Goal: Transaction & Acquisition: Download file/media

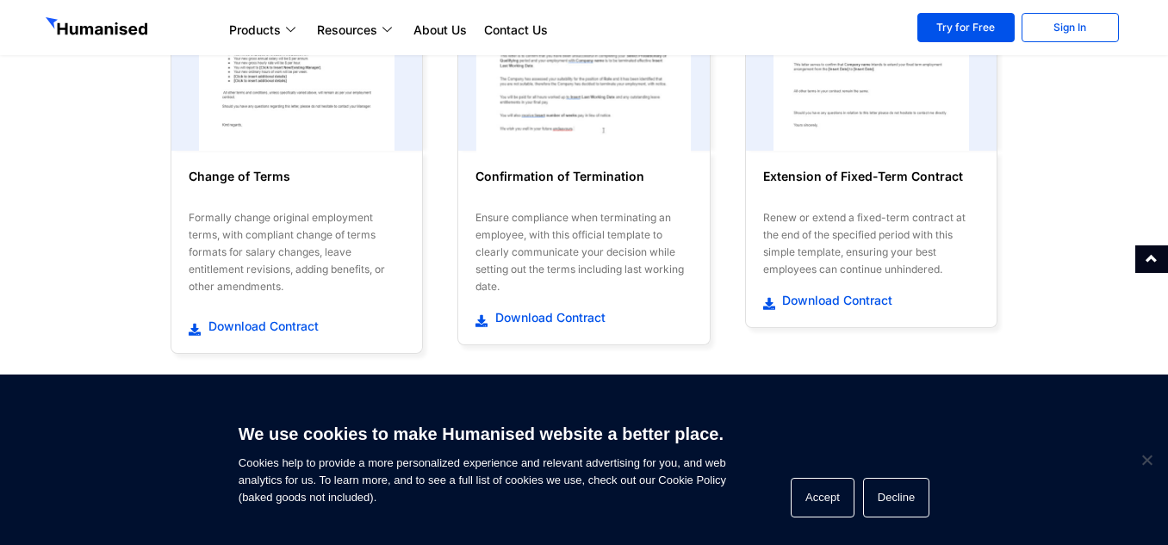
scroll to position [776, 0]
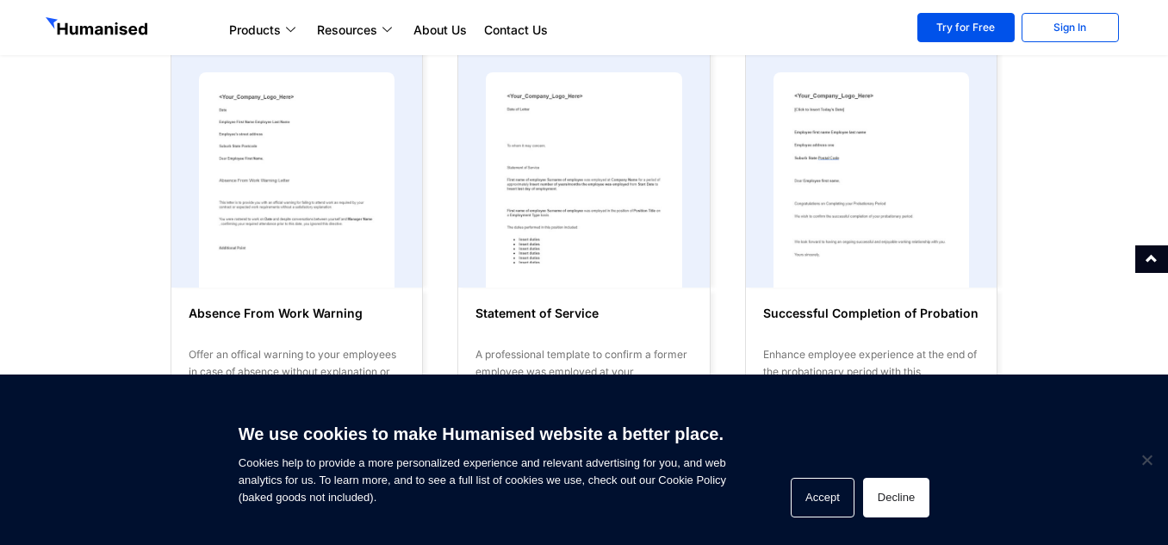
click at [879, 495] on button "Decline" at bounding box center [896, 498] width 66 height 40
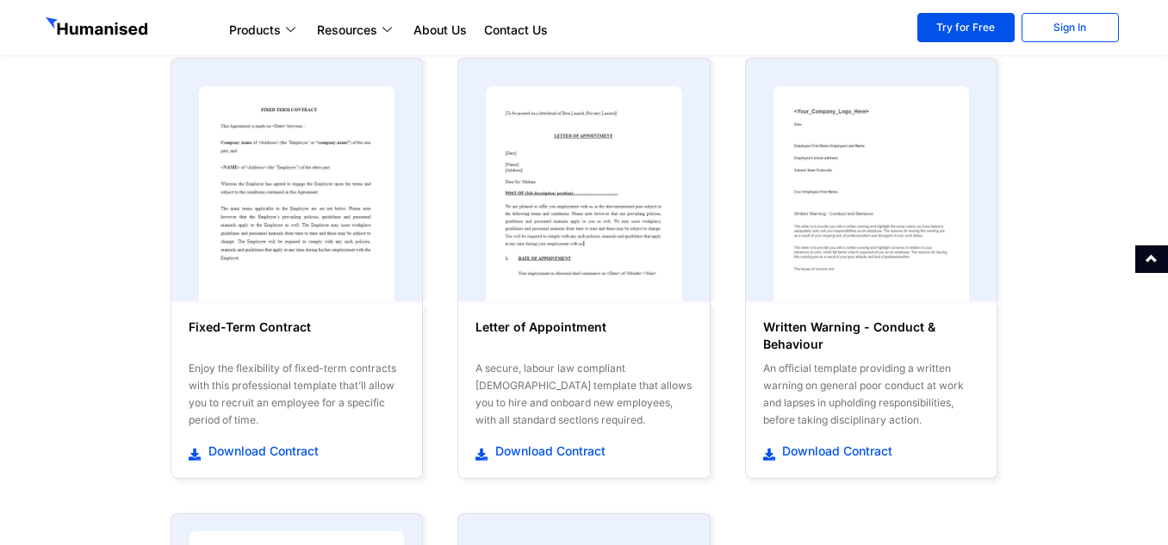
scroll to position [1206, 0]
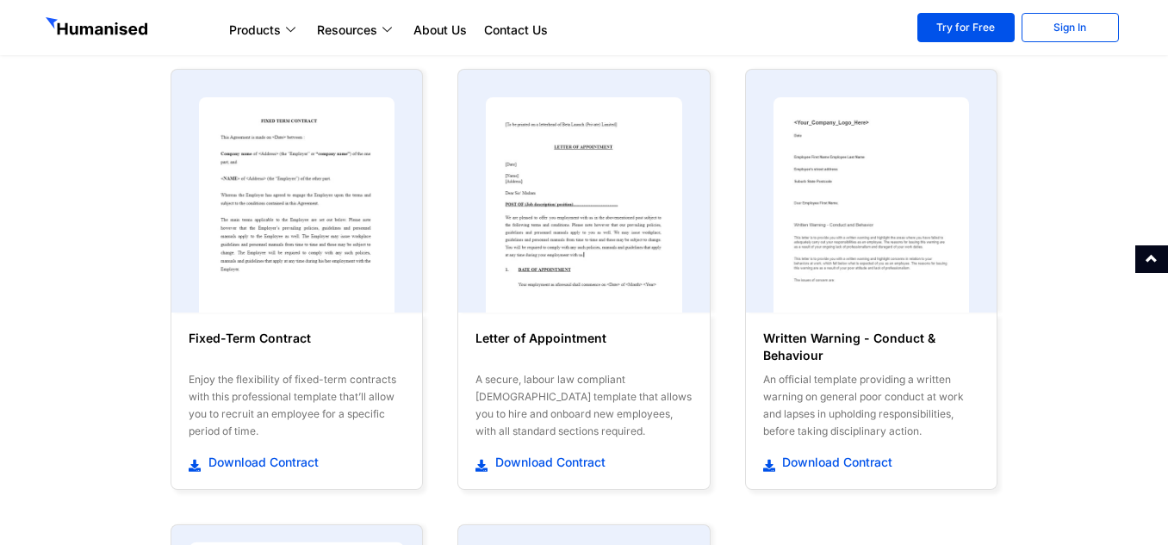
click at [327, 248] on img at bounding box center [297, 204] width 196 height 215
click at [271, 340] on h6 "Fixed-Term Contract" at bounding box center [297, 347] width 216 height 34
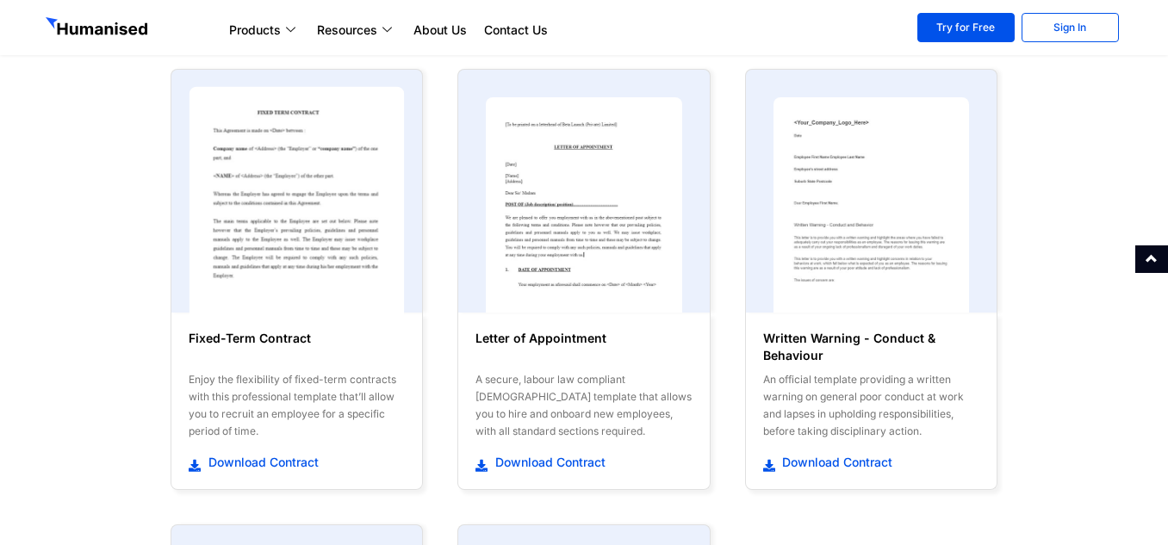
click at [318, 252] on img at bounding box center [297, 205] width 215 height 237
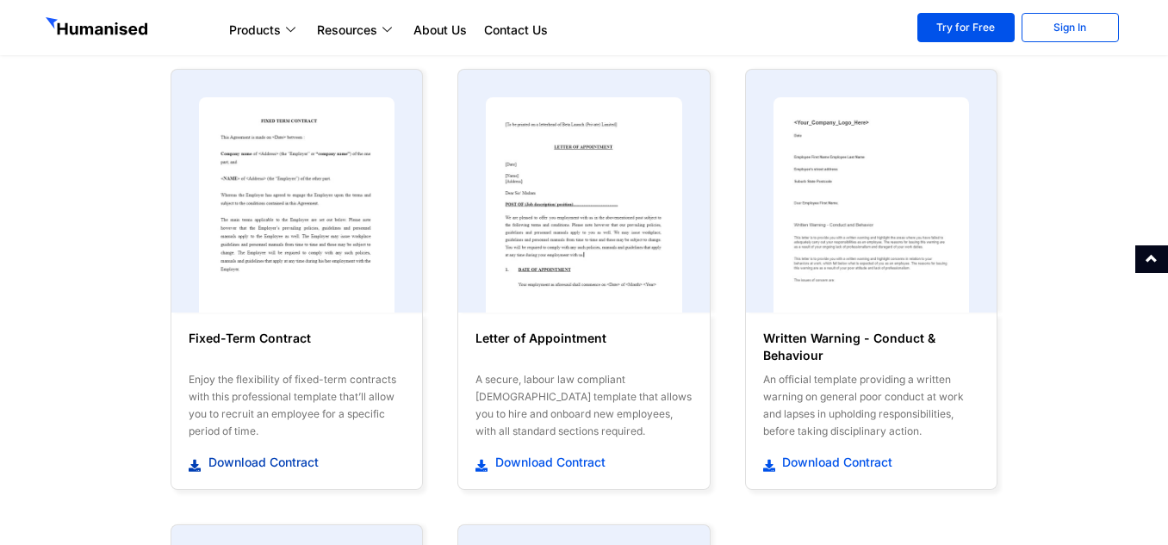
click at [243, 463] on span "Download Contract" at bounding box center [261, 462] width 115 height 17
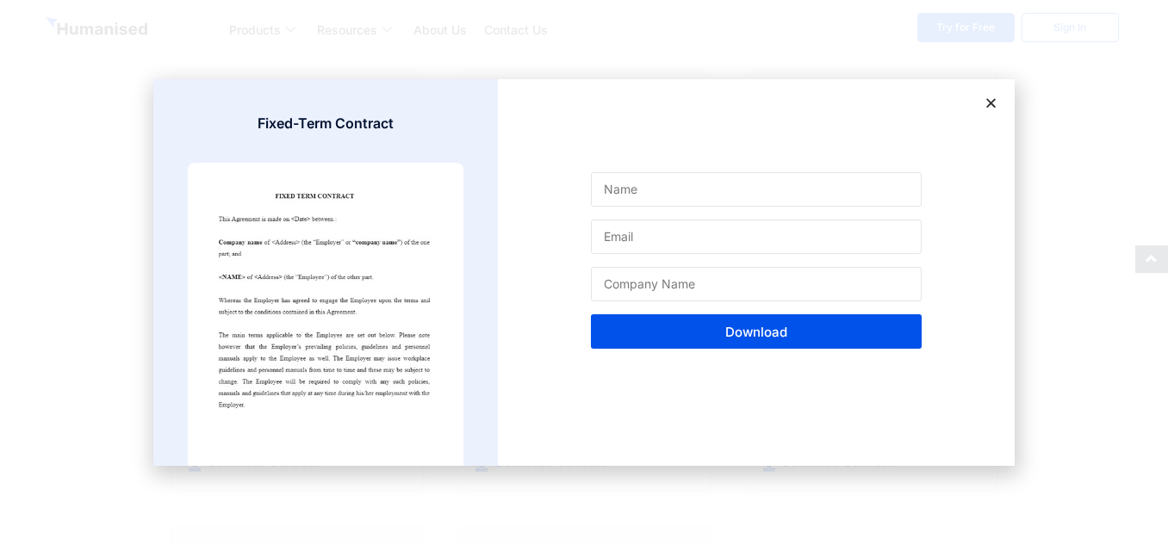
click at [438, 315] on img at bounding box center [326, 314] width 276 height 303
click at [376, 303] on img at bounding box center [326, 314] width 276 height 303
